Goal: Information Seeking & Learning: Learn about a topic

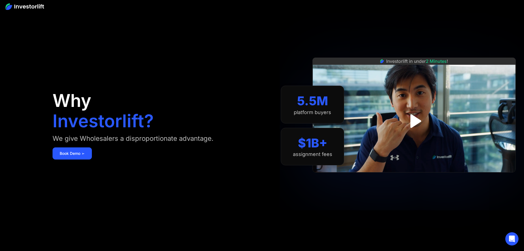
click at [21, 10] on div at bounding box center [262, 6] width 524 height 13
click at [22, 7] on img at bounding box center [25, 6] width 39 height 7
click at [34, 9] on img at bounding box center [25, 6] width 39 height 7
click at [36, 9] on img at bounding box center [25, 6] width 39 height 7
click at [16, 5] on img at bounding box center [25, 6] width 39 height 7
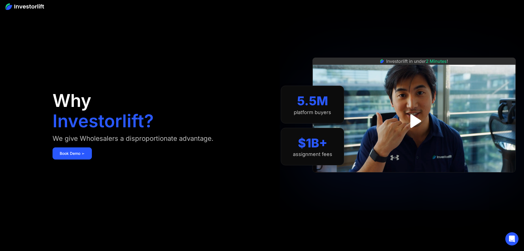
click at [9, 3] on img at bounding box center [25, 6] width 39 height 7
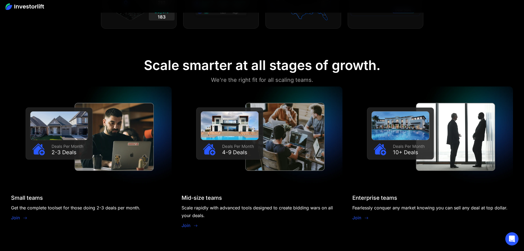
scroll to position [523, 0]
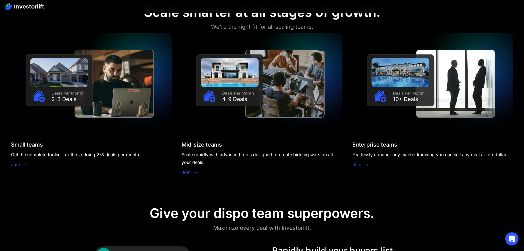
click at [28, 163] on icon at bounding box center [25, 165] width 4 height 4
click at [28, 161] on div "Join" at bounding box center [19, 165] width 17 height 8
click at [20, 161] on link "Join" at bounding box center [15, 164] width 9 height 7
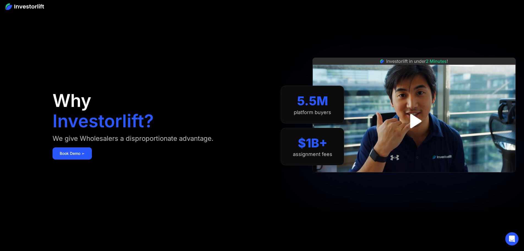
click at [425, 121] on img "open lightbox" at bounding box center [414, 121] width 26 height 26
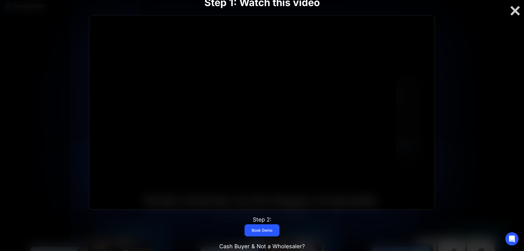
scroll to position [303, 0]
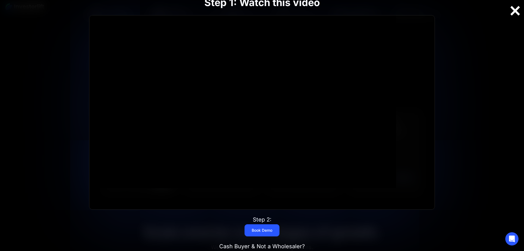
click at [514, 13] on div at bounding box center [515, 11] width 18 height 12
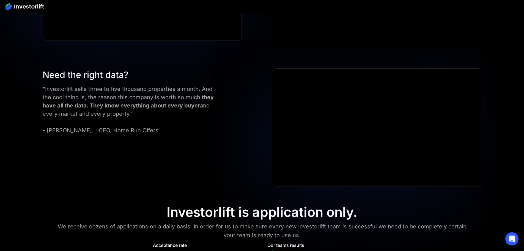
scroll to position [2200, 0]
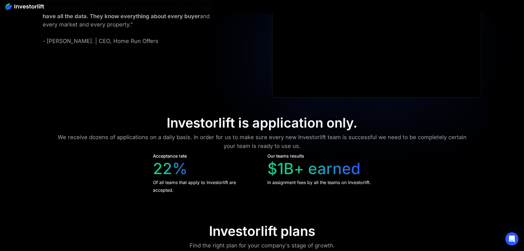
scroll to position [2282, 0]
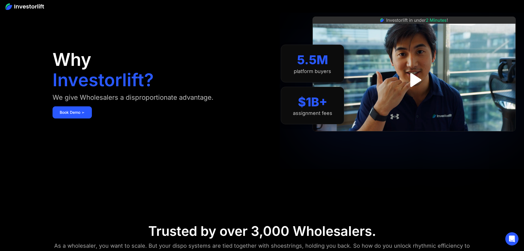
scroll to position [0, 0]
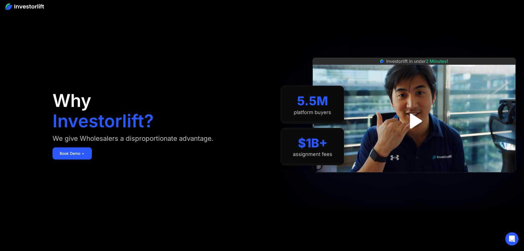
click at [31, 5] on img at bounding box center [25, 6] width 39 height 7
click at [6, 7] on img at bounding box center [25, 6] width 39 height 7
